Goal: Task Accomplishment & Management: Manage account settings

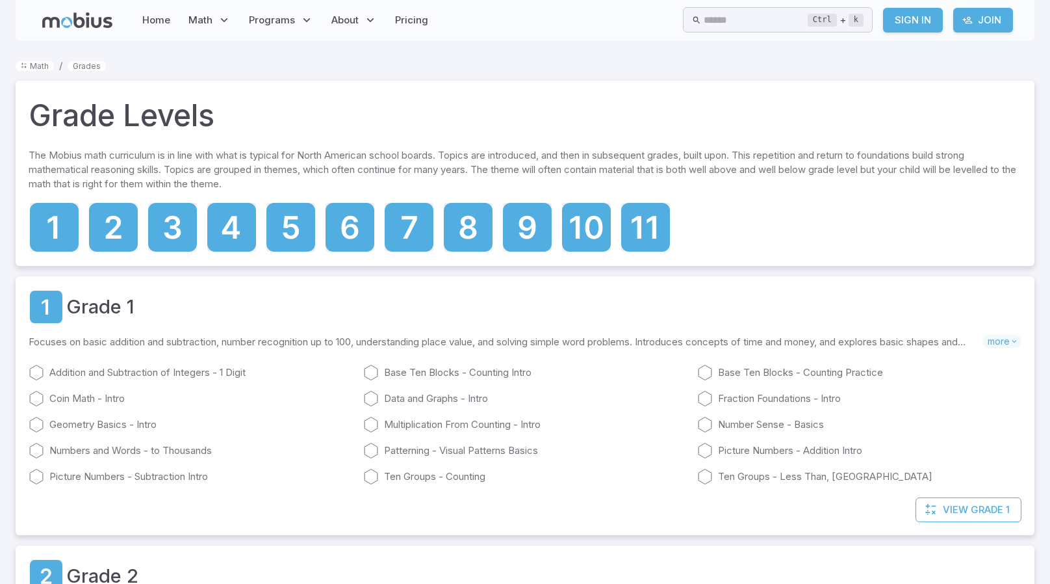
click at [59, 28] on div "Home Math Grade 1 Grade 2 Grade 3 Grade 4 Grade 5 Grade 6 Grade 7 Grade 8 Grade…" at bounding box center [234, 20] width 395 height 30
click at [81, 25] on icon at bounding box center [77, 20] width 70 height 16
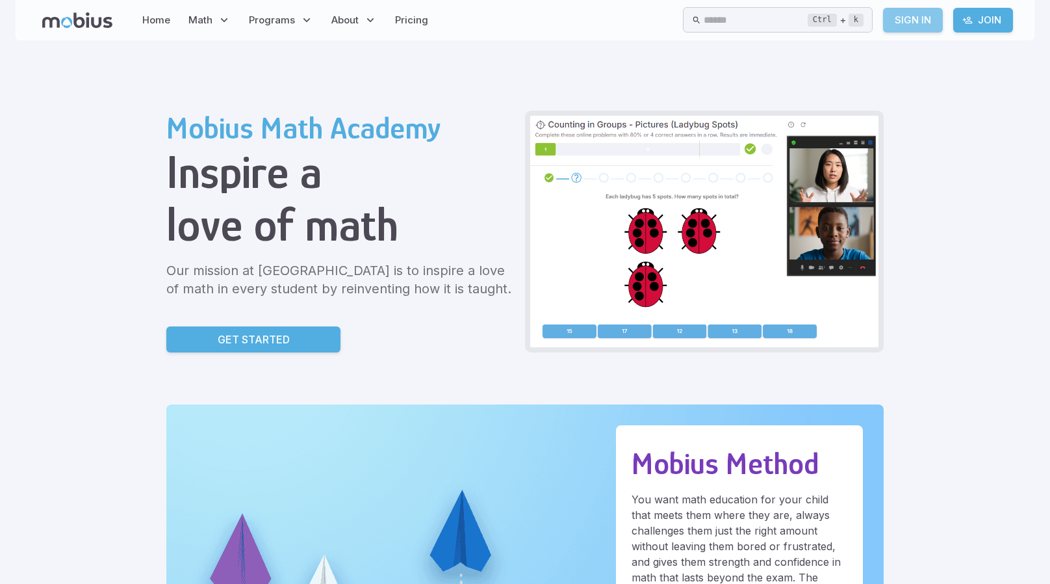
click at [911, 12] on link "Sign In" at bounding box center [913, 20] width 60 height 25
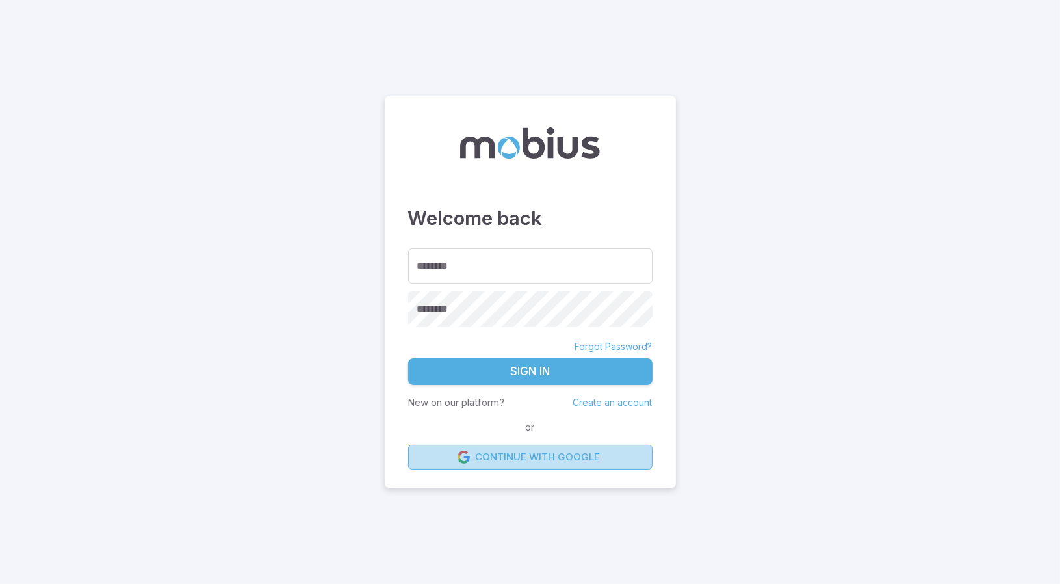
click at [541, 461] on link "Continue with Google" at bounding box center [530, 457] width 244 height 25
click at [614, 466] on link "Continue with Google" at bounding box center [530, 457] width 244 height 25
